Goal: Find specific page/section: Find specific page/section

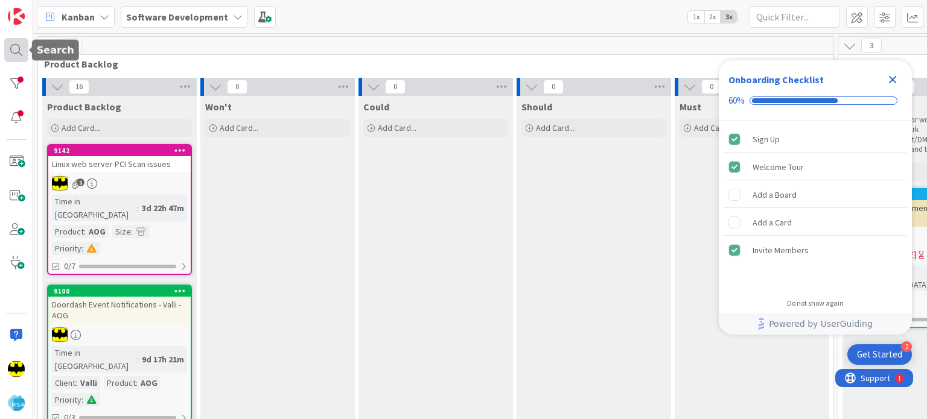
click at [8, 42] on div at bounding box center [16, 50] width 24 height 24
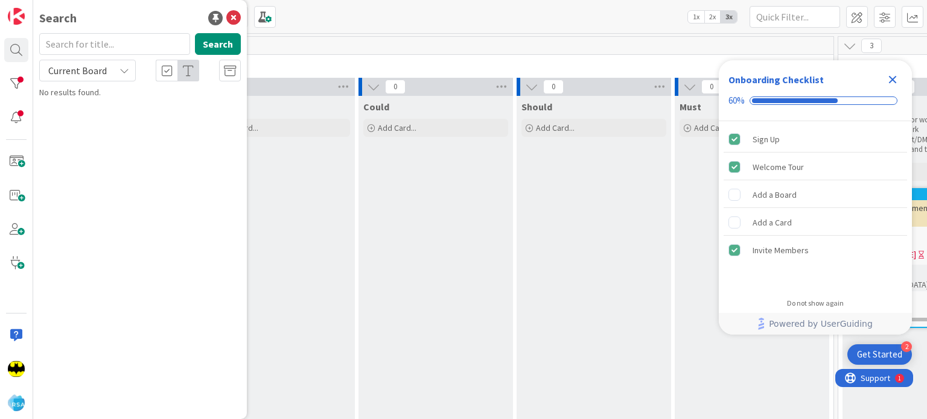
click at [95, 46] on input "text" at bounding box center [114, 44] width 151 height 22
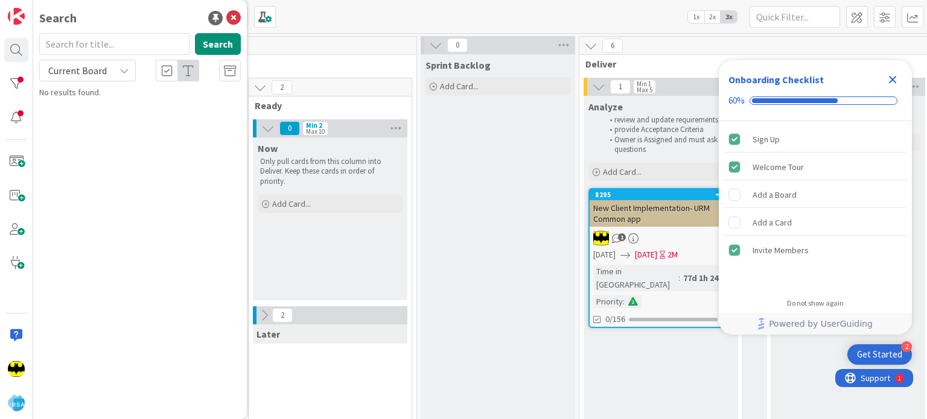
scroll to position [0, 740]
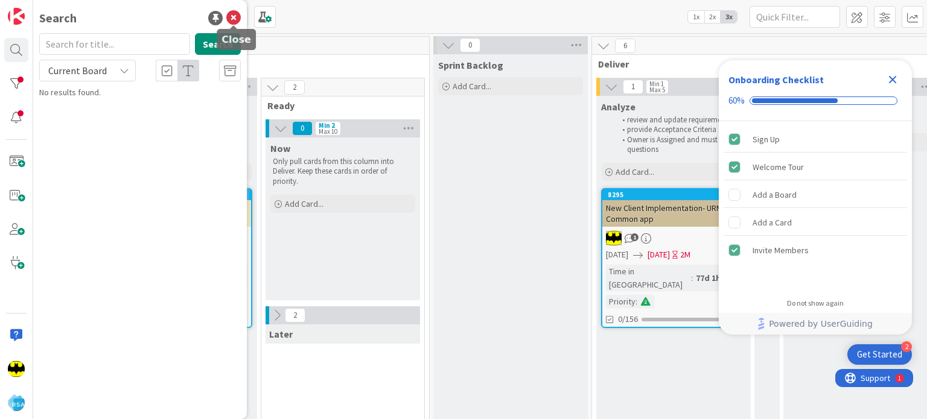
click at [237, 22] on icon at bounding box center [233, 18] width 14 height 14
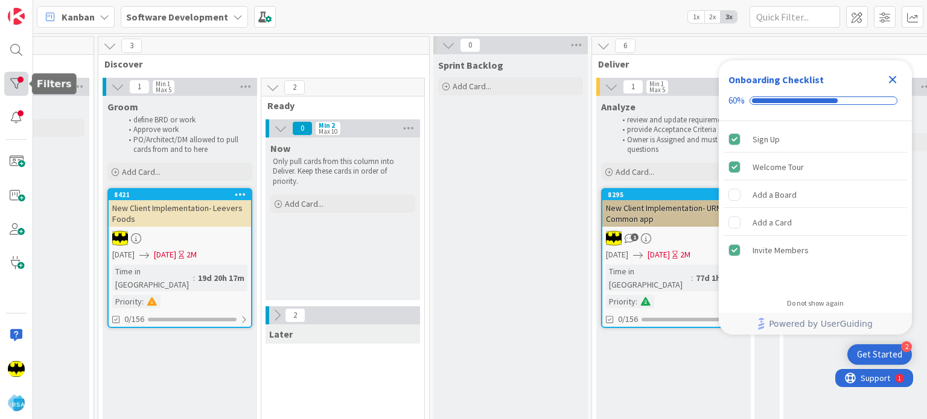
click at [14, 85] on div at bounding box center [16, 84] width 24 height 24
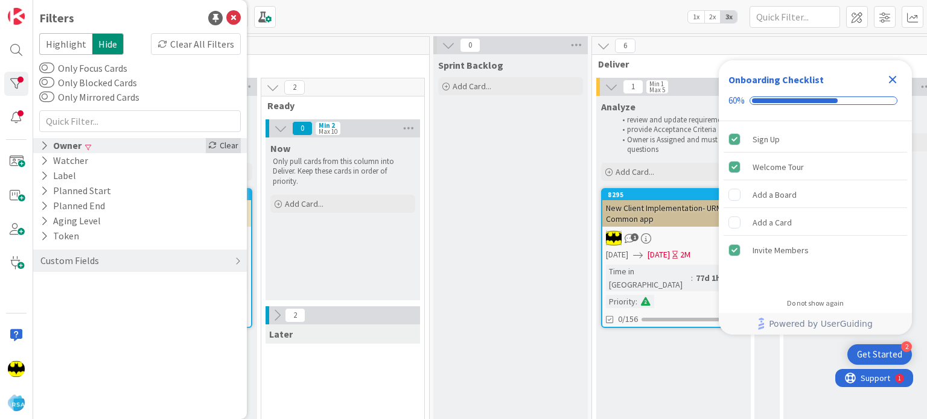
click at [224, 145] on div "Clear" at bounding box center [223, 145] width 35 height 15
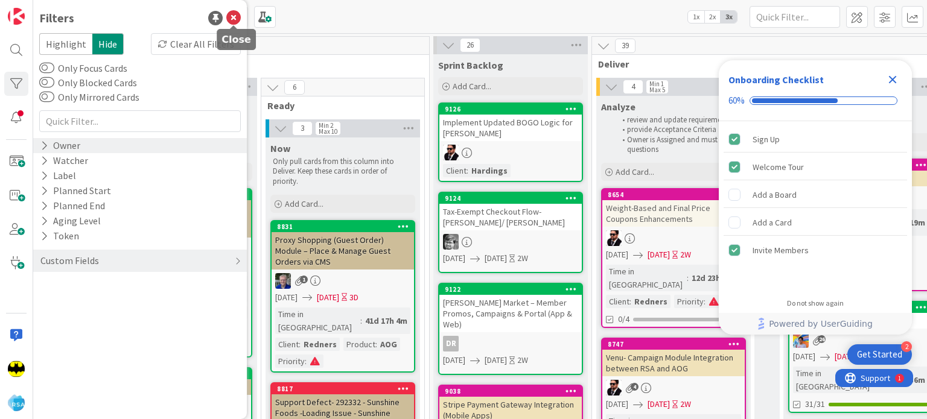
click at [233, 17] on icon at bounding box center [233, 18] width 14 height 14
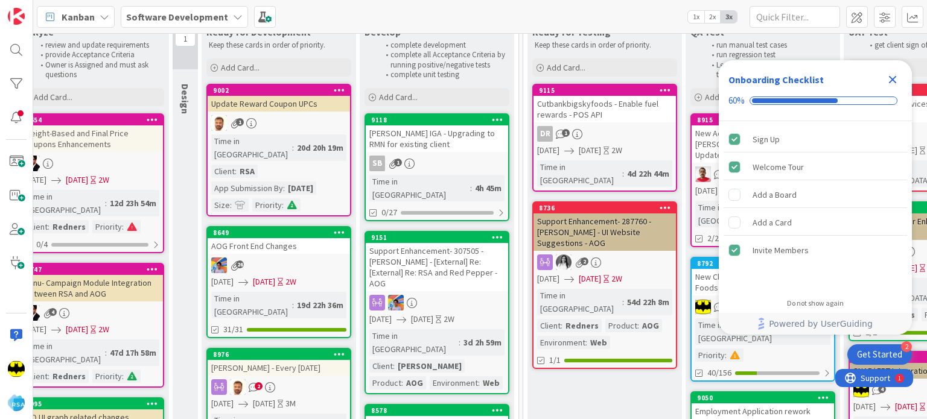
scroll to position [0, 1321]
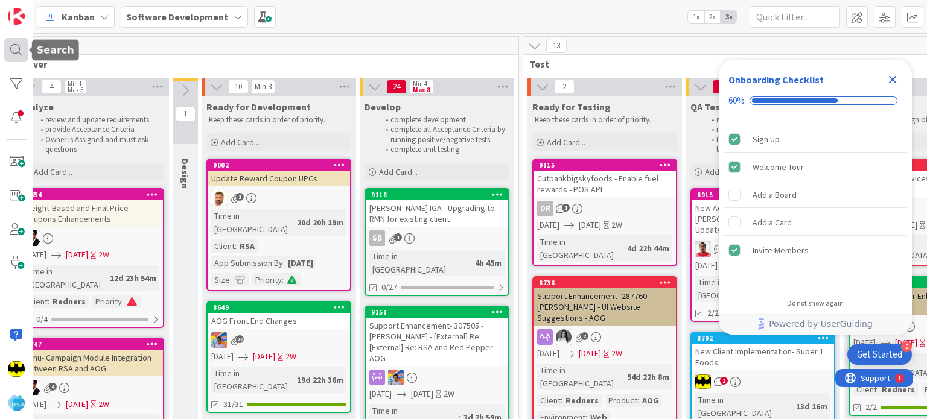
click at [12, 56] on div at bounding box center [16, 50] width 24 height 24
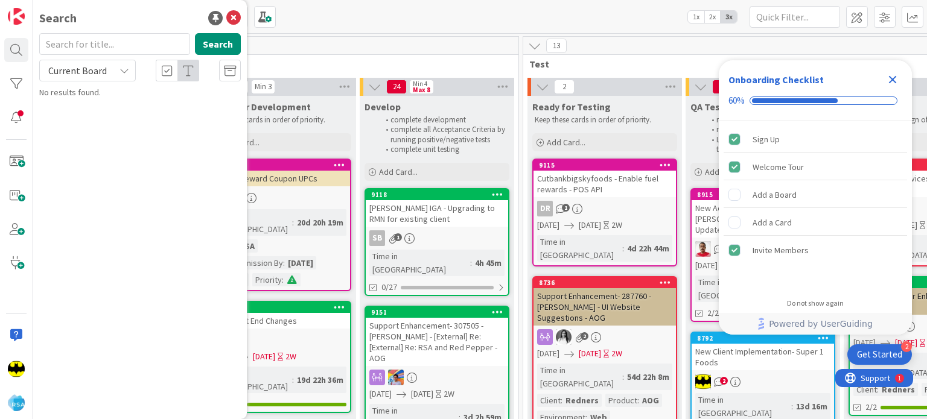
click at [118, 48] on input "text" at bounding box center [114, 44] width 151 height 22
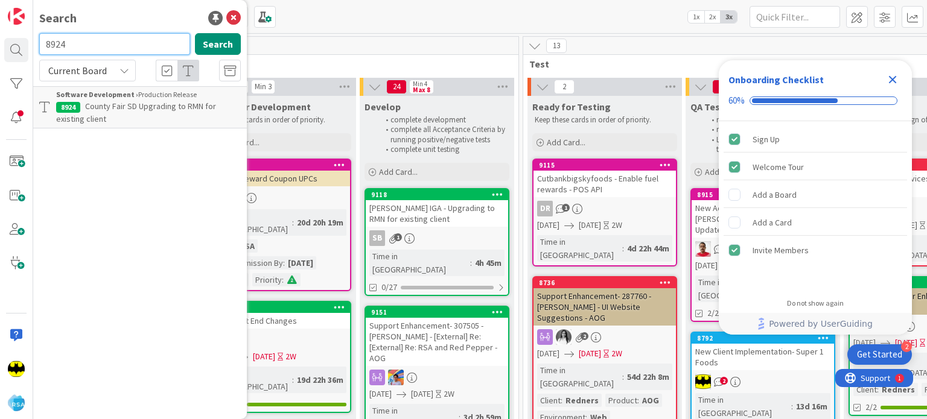
click at [118, 48] on input "8924" at bounding box center [114, 44] width 151 height 22
type input "8651"
click at [118, 48] on input "8651" at bounding box center [114, 44] width 151 height 22
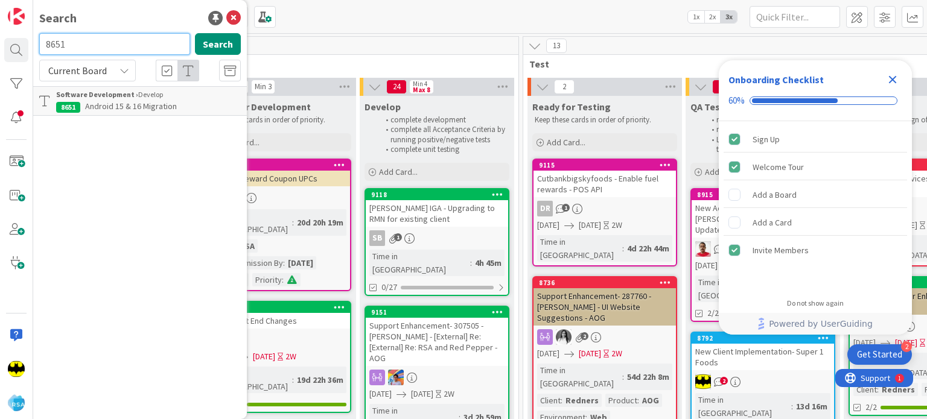
click at [118, 48] on input "8651" at bounding box center [114, 44] width 151 height 22
type input "8649"
click at [118, 48] on input "8649" at bounding box center [114, 44] width 151 height 22
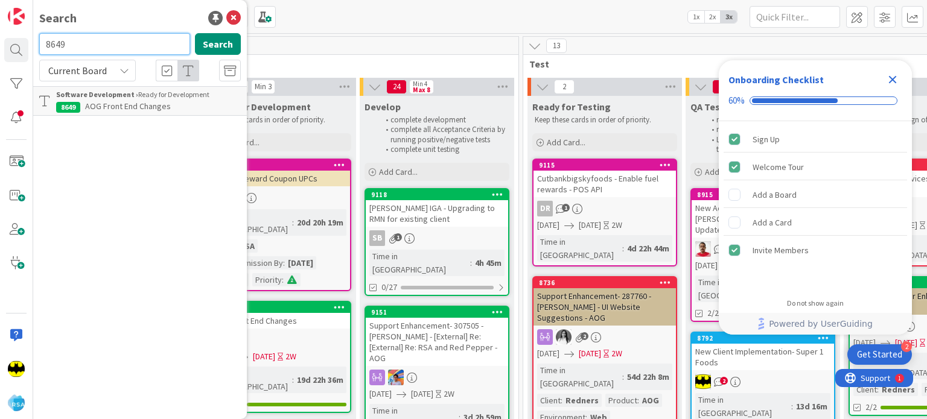
click at [118, 48] on input "8649" at bounding box center [114, 44] width 151 height 22
click at [138, 20] on div "Search" at bounding box center [140, 18] width 202 height 18
click at [111, 33] on input "text" at bounding box center [114, 44] width 151 height 22
click at [78, 36] on input "text" at bounding box center [114, 44] width 151 height 22
type input "8654"
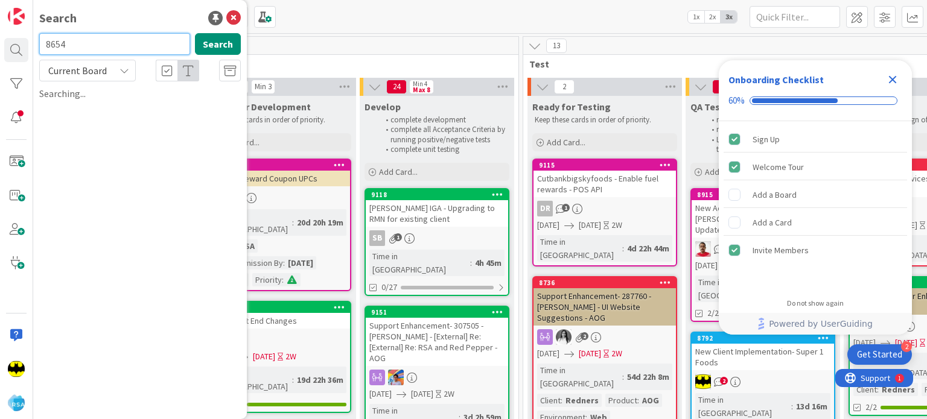
click at [78, 36] on input "8654" at bounding box center [114, 44] width 151 height 22
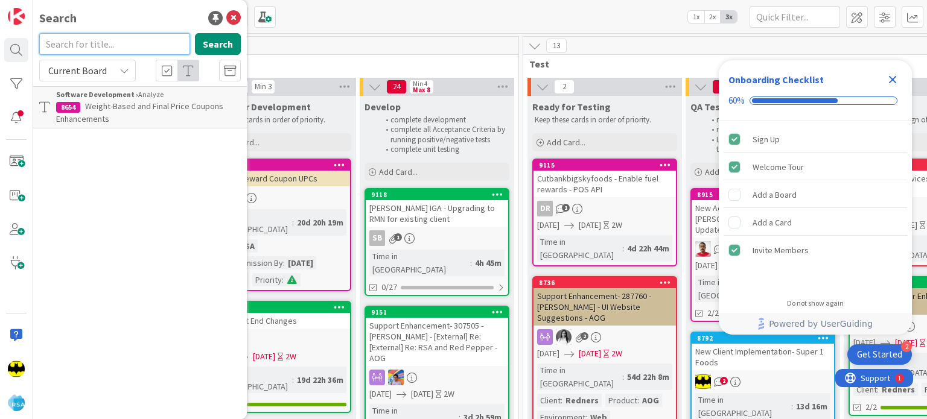
click at [89, 34] on input "text" at bounding box center [114, 44] width 151 height 22
click at [113, 14] on div "Search" at bounding box center [140, 18] width 202 height 18
click at [107, 40] on input "text" at bounding box center [114, 44] width 151 height 22
type input "9127"
click at [107, 40] on input "9127" at bounding box center [114, 44] width 151 height 22
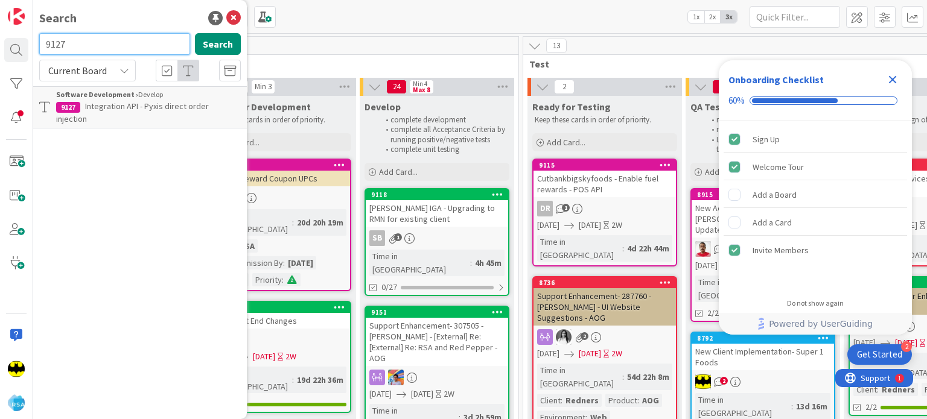
click at [107, 40] on input "9127" at bounding box center [114, 44] width 151 height 22
click at [104, 14] on div "Search" at bounding box center [140, 18] width 202 height 18
click at [113, 42] on input "text" at bounding box center [114, 44] width 151 height 22
type input "8308"
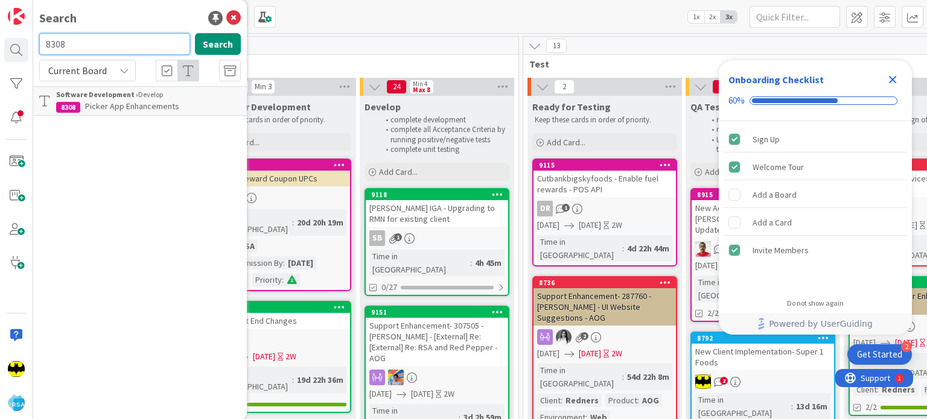
click at [113, 42] on input "8308" at bounding box center [114, 44] width 151 height 22
click at [139, 27] on div "Search Search Current Board Software Development › Develop 8308 Picker App Enha…" at bounding box center [140, 209] width 214 height 419
click at [110, 48] on input "text" at bounding box center [114, 44] width 151 height 22
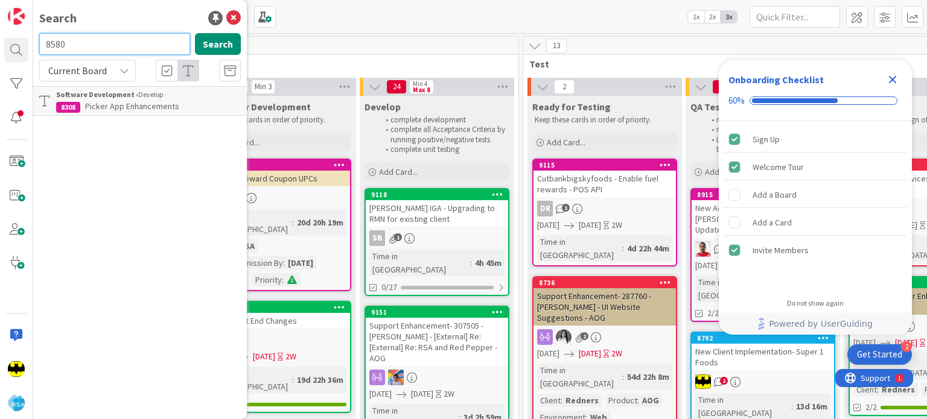
type input "8580"
click at [65, 41] on input "8580" at bounding box center [114, 44] width 151 height 22
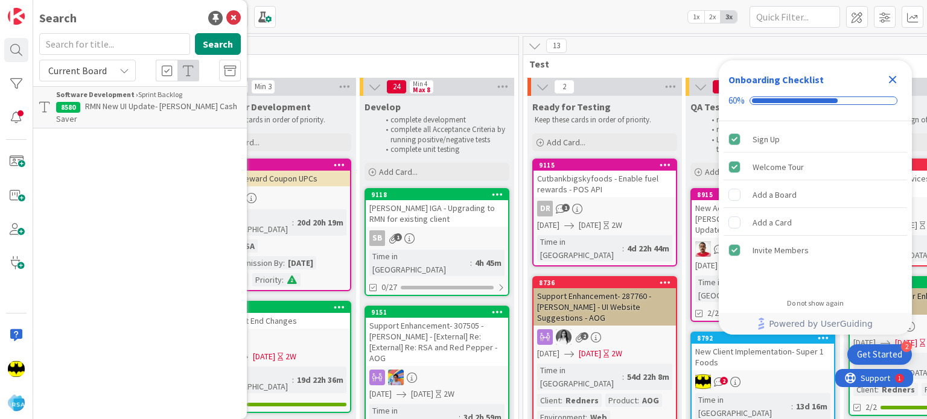
click at [86, 10] on div "Search" at bounding box center [140, 18] width 202 height 18
click at [89, 33] on input "text" at bounding box center [114, 44] width 151 height 22
click at [93, 41] on input "8194" at bounding box center [114, 44] width 151 height 22
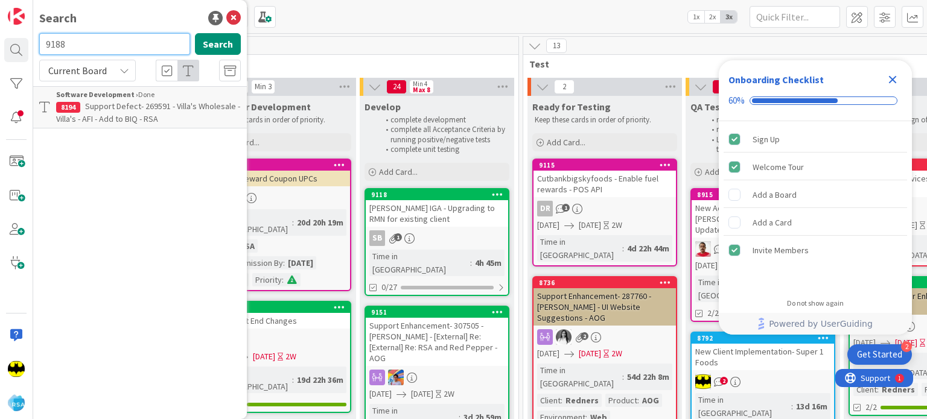
type input "9188"
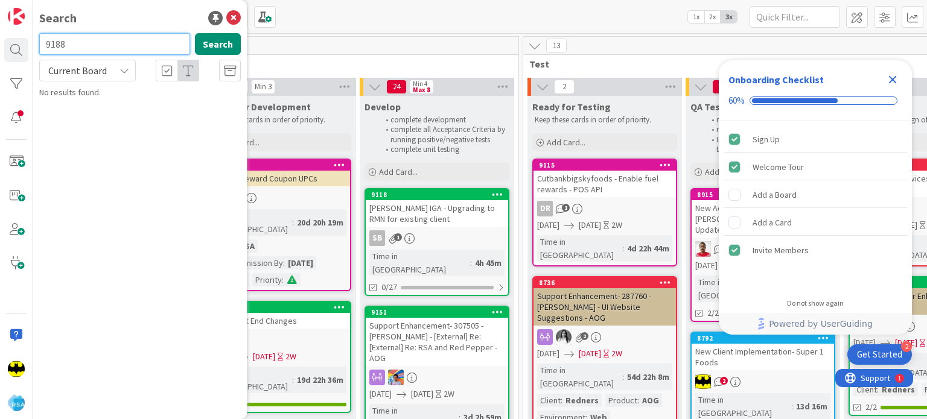
click at [93, 41] on input "9188" at bounding box center [114, 44] width 151 height 22
type input "8310"
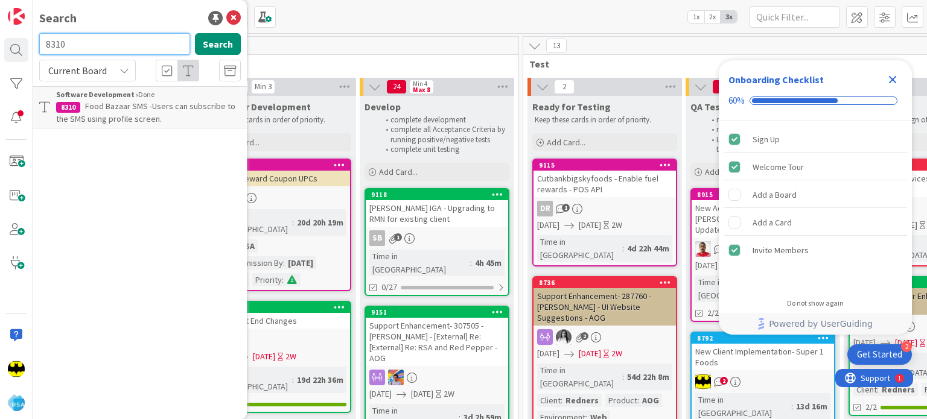
click at [148, 42] on input "8310" at bounding box center [114, 44] width 151 height 22
click at [101, 48] on input "text" at bounding box center [114, 44] width 151 height 22
type input "8308"
click at [101, 48] on input "8308" at bounding box center [114, 44] width 151 height 22
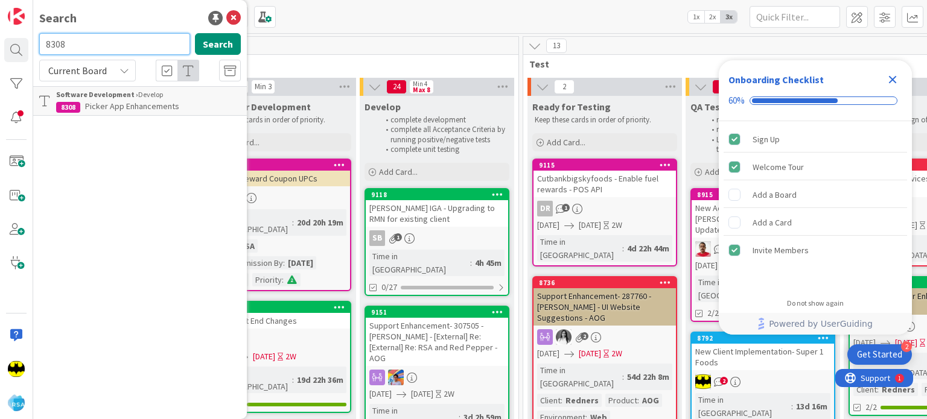
click at [101, 48] on input "8308" at bounding box center [114, 44] width 151 height 22
click at [127, 36] on input "text" at bounding box center [114, 44] width 151 height 22
type input "8924"
click at [127, 36] on input "8924" at bounding box center [114, 44] width 151 height 22
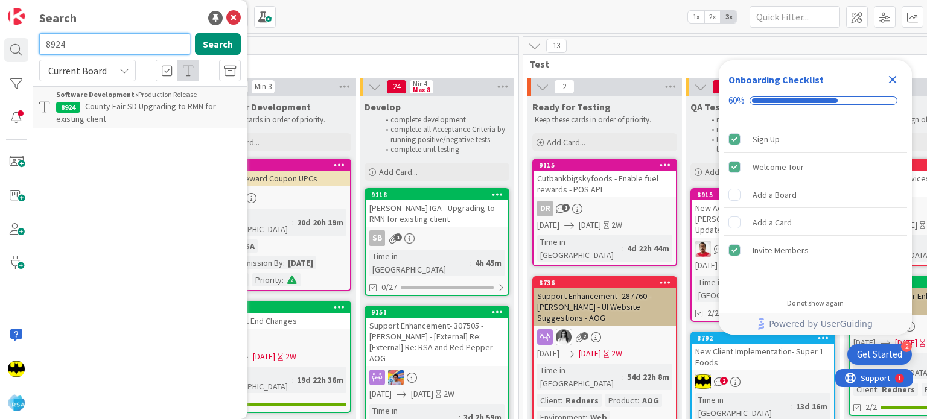
click at [127, 36] on input "8924" at bounding box center [114, 44] width 151 height 22
click at [130, 28] on div "Search Search Current Board Software Development › Production Release 8924 Coun…" at bounding box center [140, 209] width 214 height 419
click at [133, 39] on input "text" at bounding box center [114, 44] width 151 height 22
type input "8590"
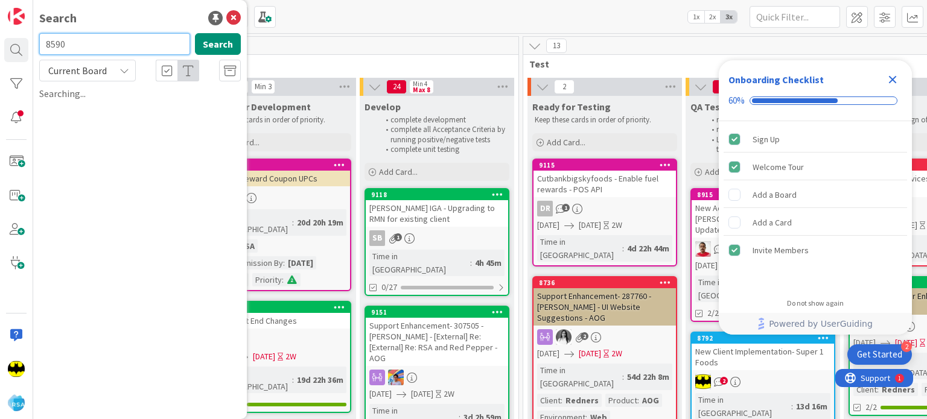
click at [133, 39] on input "8590" at bounding box center [114, 44] width 151 height 22
click at [232, 21] on icon at bounding box center [233, 18] width 14 height 14
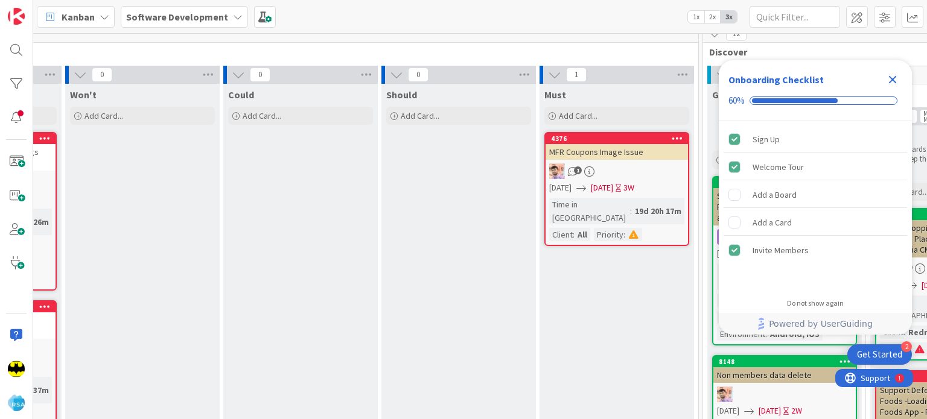
scroll to position [12, 0]
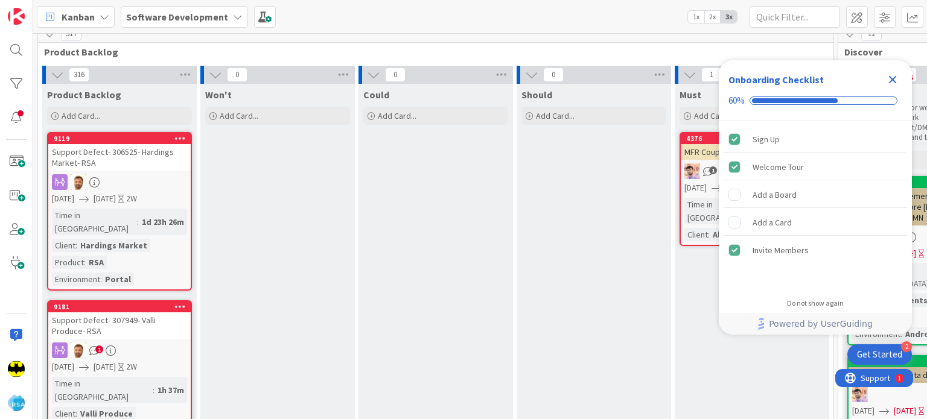
click at [29, 55] on div at bounding box center [16, 209] width 33 height 419
click at [22, 52] on div at bounding box center [16, 50] width 24 height 24
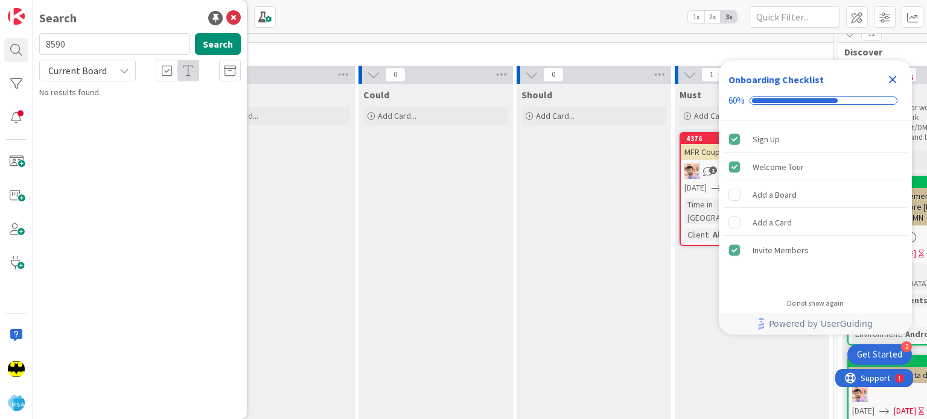
click at [84, 44] on input "8590" at bounding box center [114, 44] width 151 height 22
click at [132, 15] on div "Search" at bounding box center [140, 18] width 202 height 18
click at [106, 40] on input "text" at bounding box center [114, 44] width 151 height 22
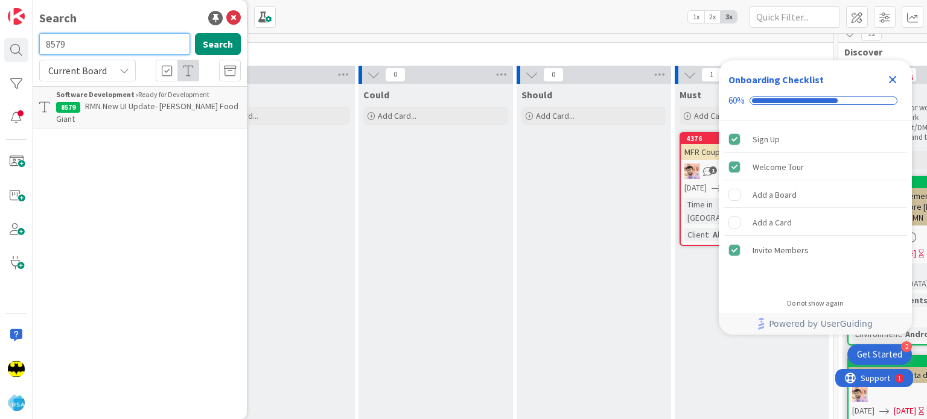
click at [106, 40] on input "8579" at bounding box center [114, 44] width 151 height 22
type input "8651"
click at [106, 40] on input "8651" at bounding box center [114, 44] width 151 height 22
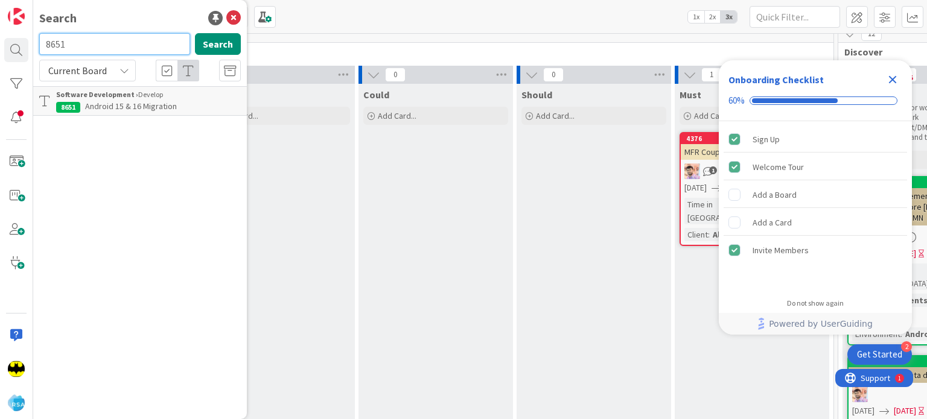
click at [106, 40] on input "8651" at bounding box center [114, 44] width 151 height 22
